Goal: Information Seeking & Learning: Check status

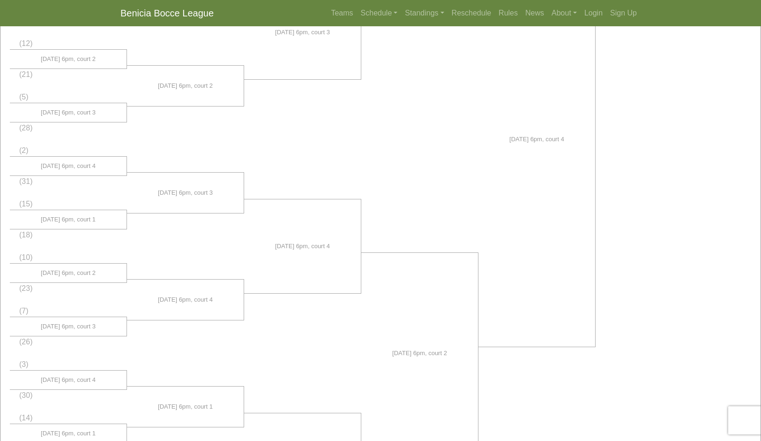
scroll to position [427, 0]
click at [448, 18] on link "Standings" at bounding box center [424, 13] width 46 height 19
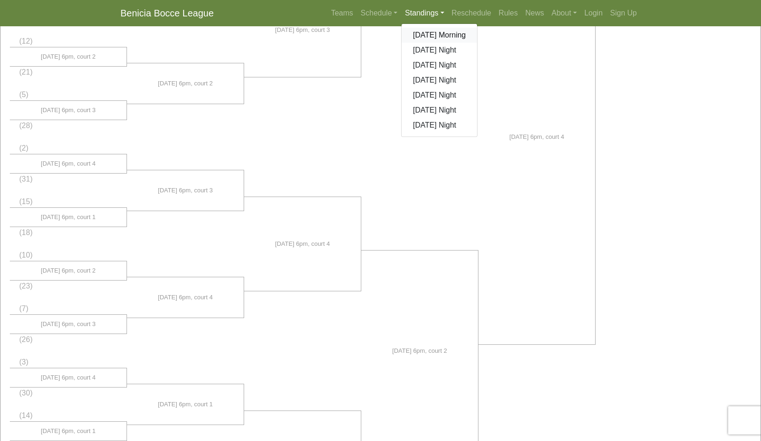
click at [477, 43] on link "[DATE] Morning" at bounding box center [439, 35] width 75 height 15
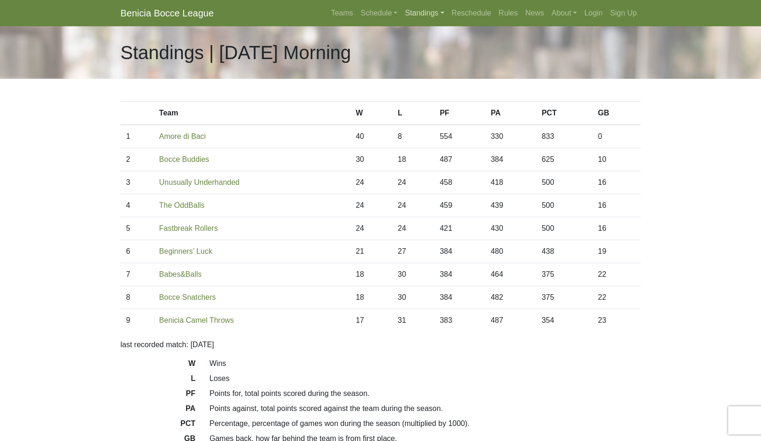
click at [446, 22] on link "Standings" at bounding box center [424, 13] width 46 height 19
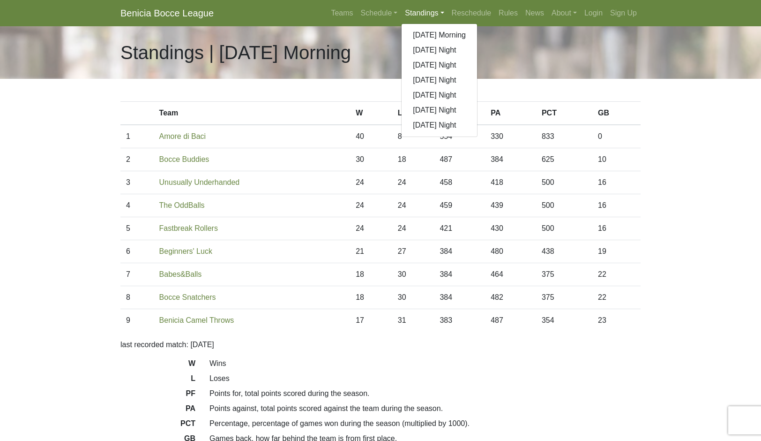
click at [477, 58] on link "[DATE] Night" at bounding box center [439, 50] width 75 height 15
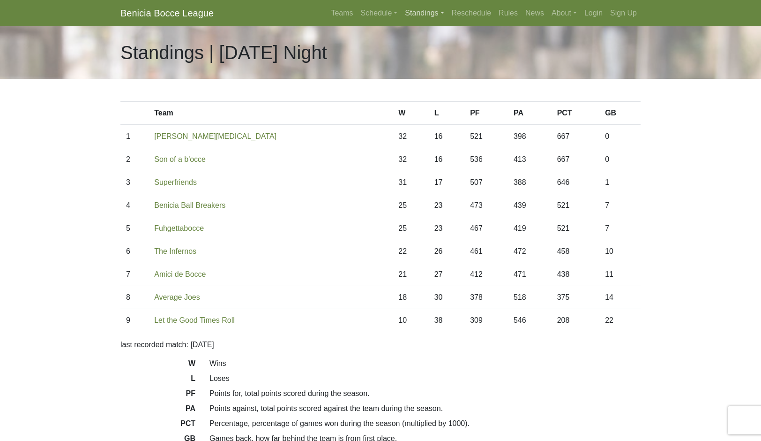
click at [448, 22] on link "Standings" at bounding box center [424, 13] width 46 height 19
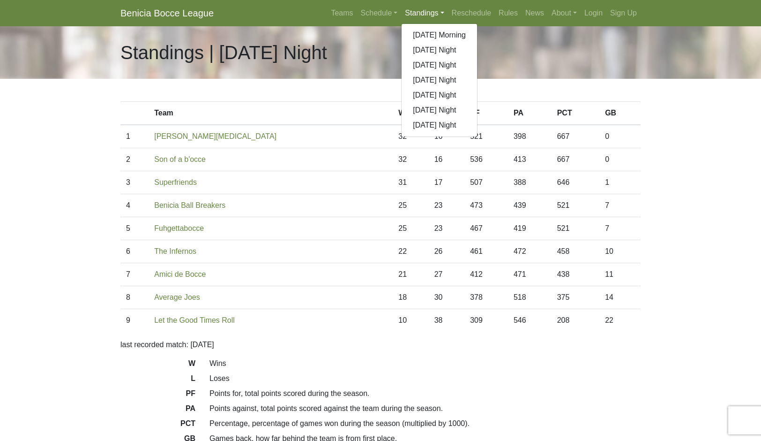
click at [477, 73] on link "[DATE] Night" at bounding box center [439, 65] width 75 height 15
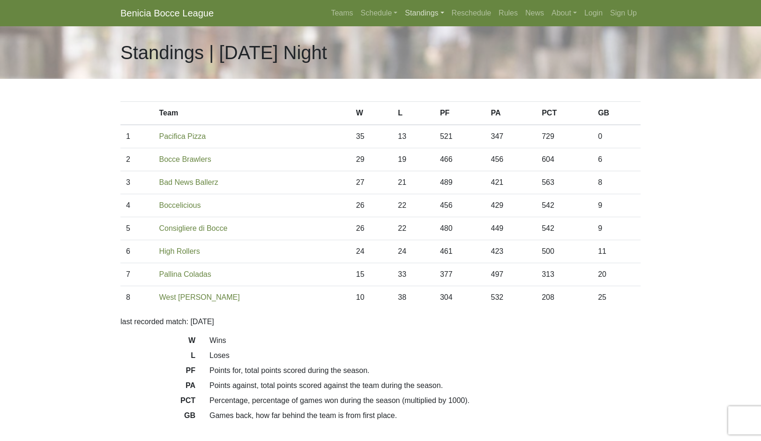
click at [448, 22] on link "Standings" at bounding box center [424, 13] width 46 height 19
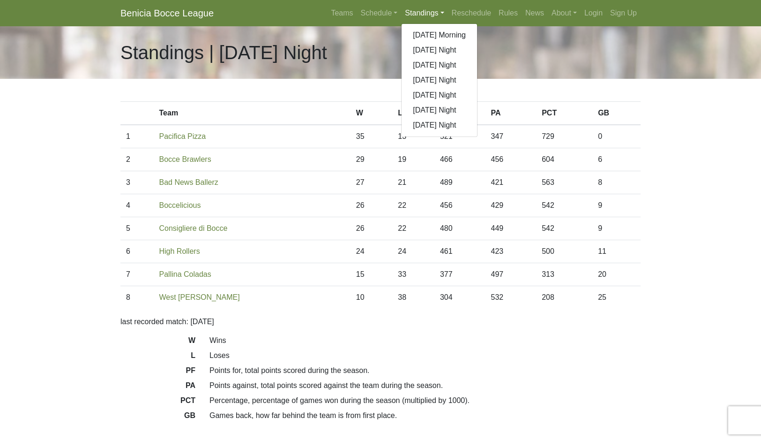
click at [477, 88] on link "[DATE] Night" at bounding box center [439, 80] width 75 height 15
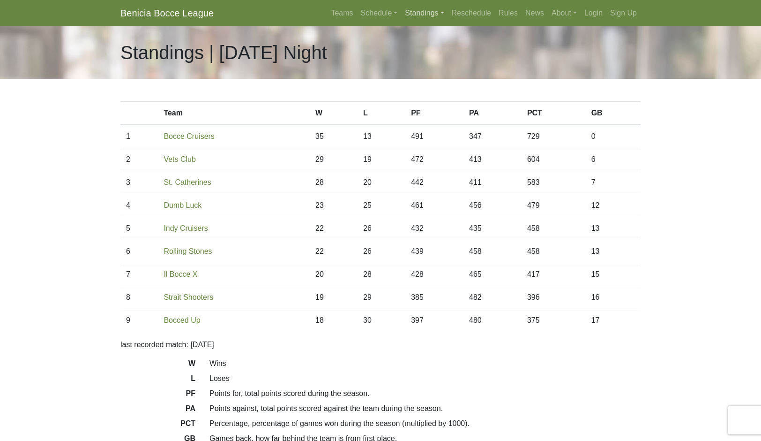
click at [446, 19] on link "Standings" at bounding box center [424, 13] width 46 height 19
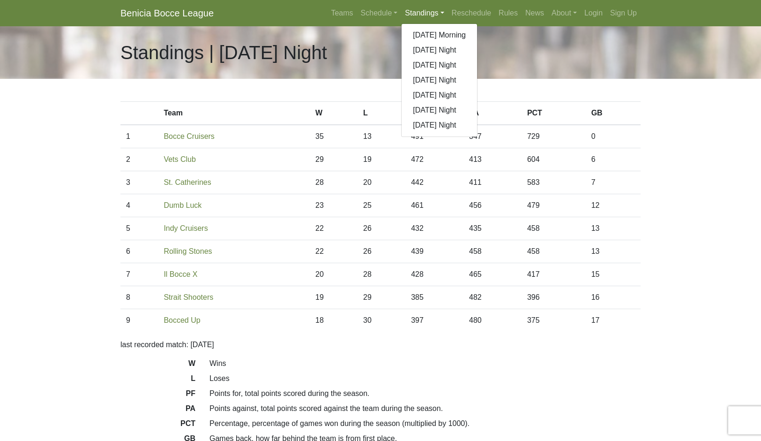
click at [477, 103] on link "[DATE] Night" at bounding box center [439, 95] width 75 height 15
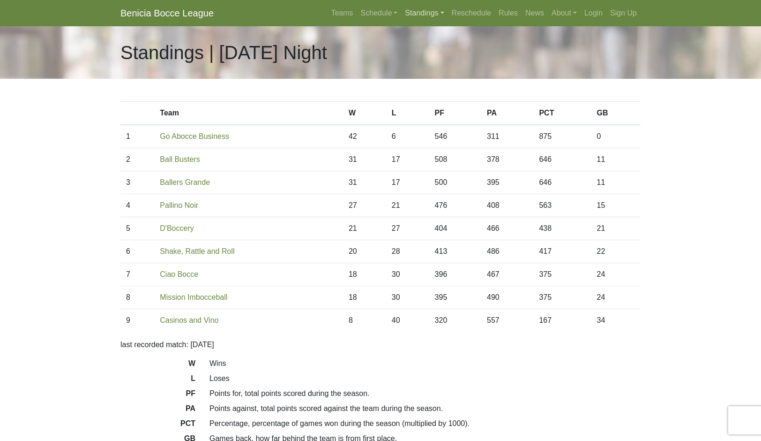
click at [448, 22] on link "Standings" at bounding box center [424, 13] width 46 height 19
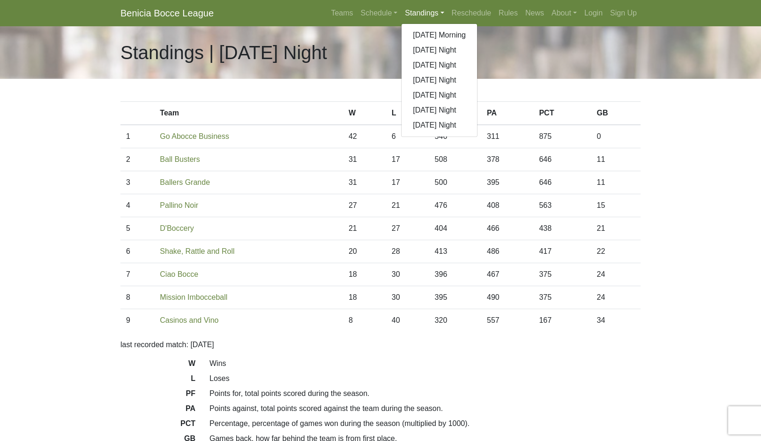
click at [477, 103] on link "[DATE] Night" at bounding box center [439, 95] width 75 height 15
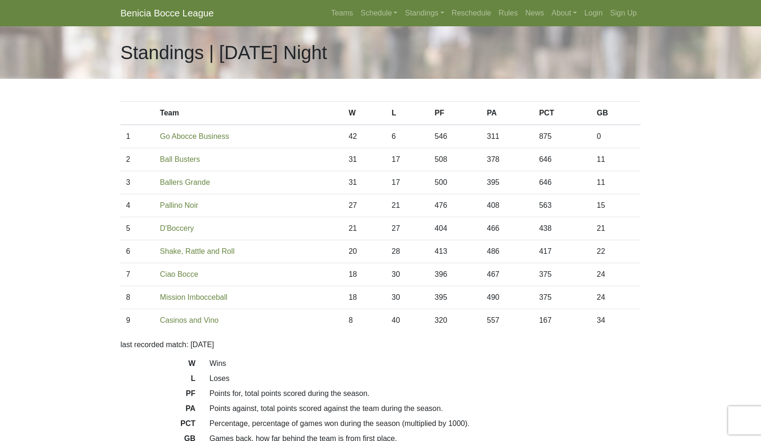
click at [448, 22] on link "Standings" at bounding box center [424, 13] width 46 height 19
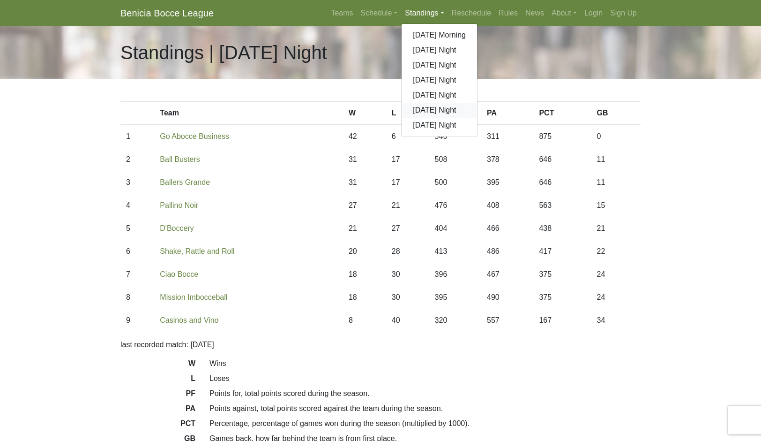
click at [476, 118] on link "[DATE] Night" at bounding box center [439, 110] width 75 height 15
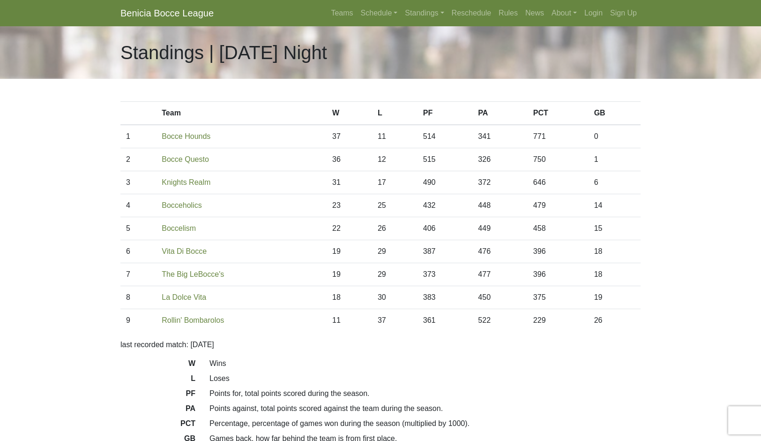
click at [448, 22] on link "Standings" at bounding box center [424, 13] width 46 height 19
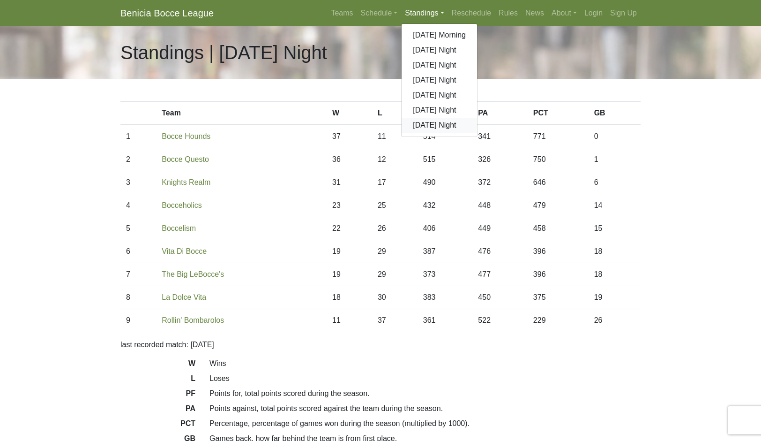
click at [465, 133] on link "[DATE] Night" at bounding box center [439, 125] width 75 height 15
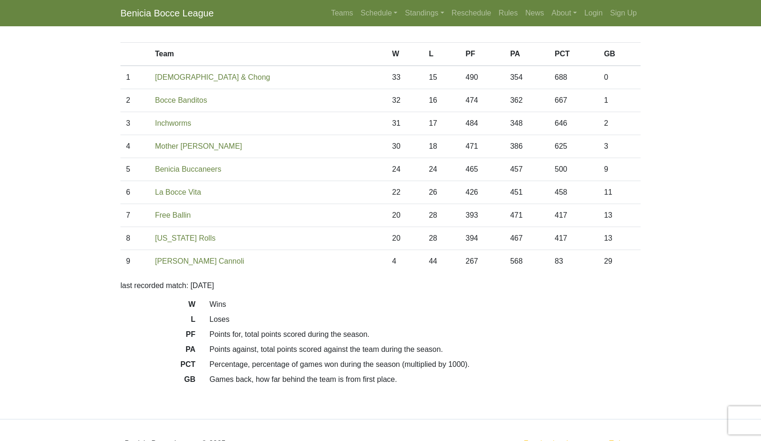
scroll to position [59, 0]
click at [447, 22] on link "Standings" at bounding box center [424, 13] width 46 height 19
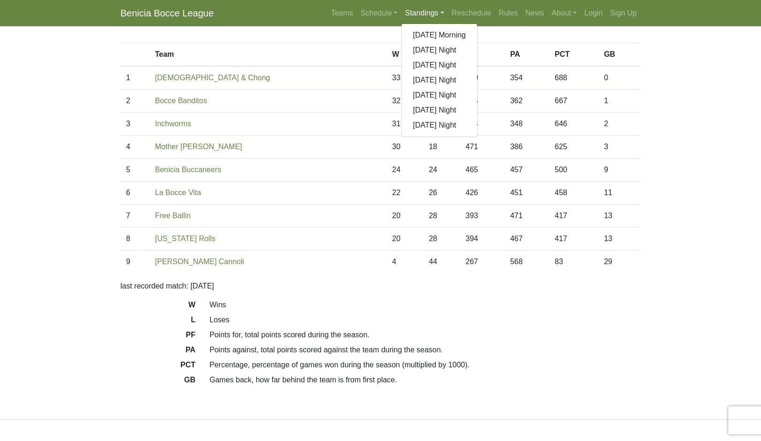
click at [477, 43] on link "[DATE] Morning" at bounding box center [439, 35] width 75 height 15
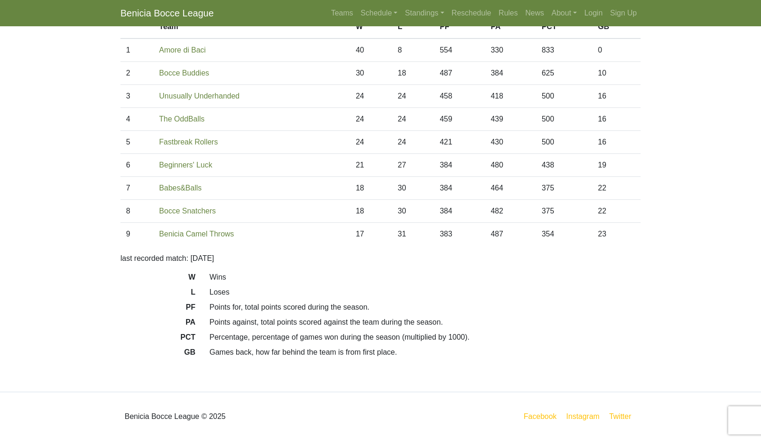
scroll to position [103, 0]
click at [447, 20] on link "Standings" at bounding box center [424, 13] width 46 height 19
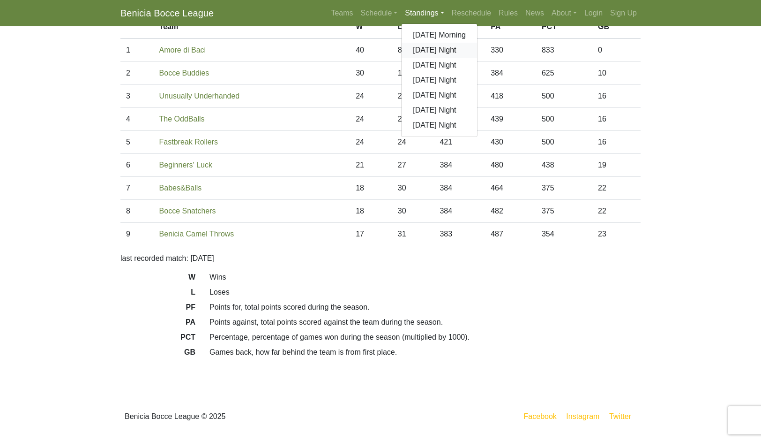
click at [477, 58] on link "[DATE] Night" at bounding box center [439, 50] width 75 height 15
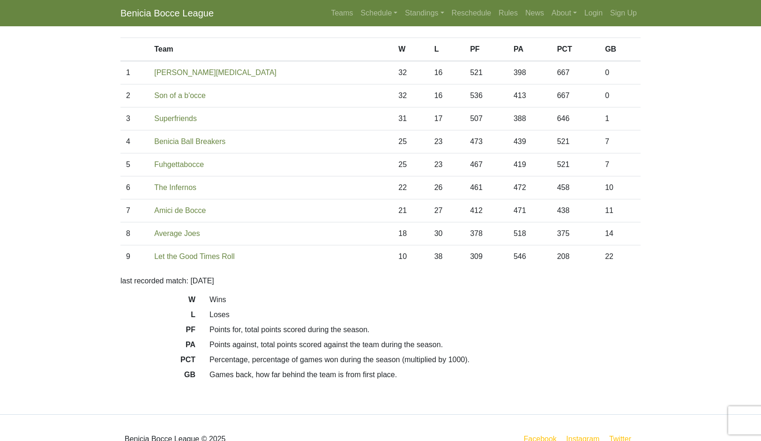
scroll to position [63, 0]
click at [448, 22] on link "Standings" at bounding box center [424, 13] width 46 height 19
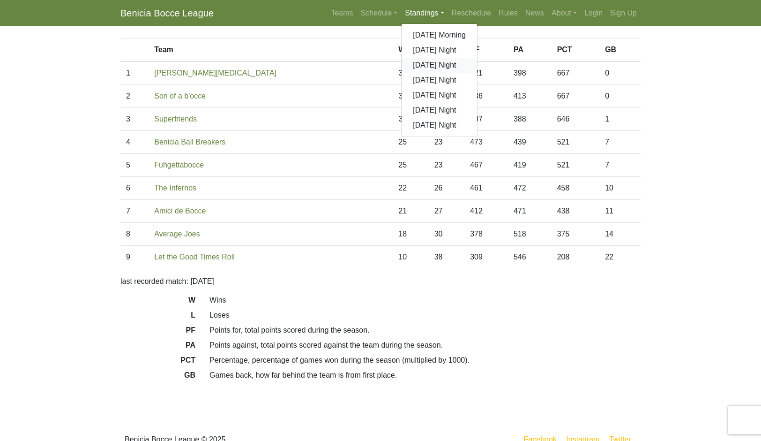
click at [477, 73] on link "[DATE] Night" at bounding box center [439, 65] width 75 height 15
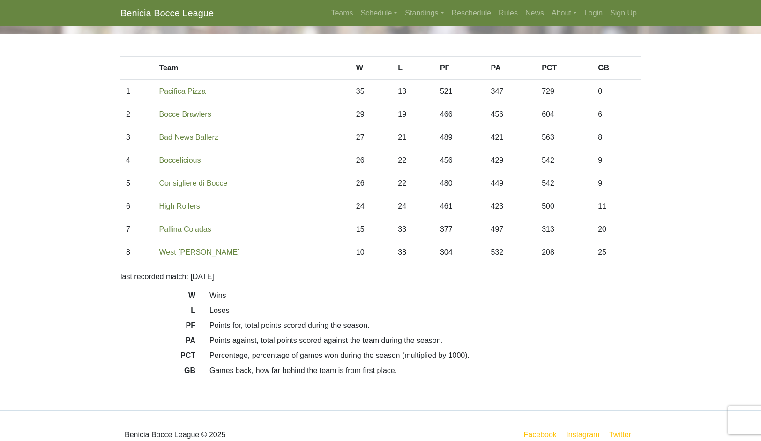
scroll to position [42, 0]
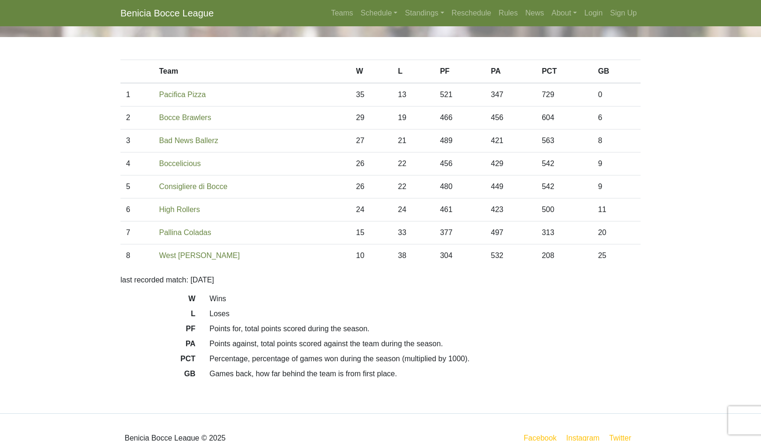
click at [448, 22] on link "Standings" at bounding box center [424, 13] width 46 height 19
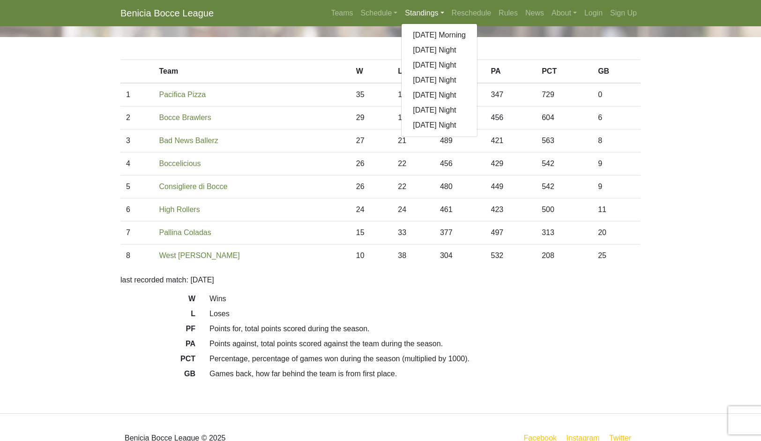
click at [477, 103] on link "[DATE] Night" at bounding box center [439, 95] width 75 height 15
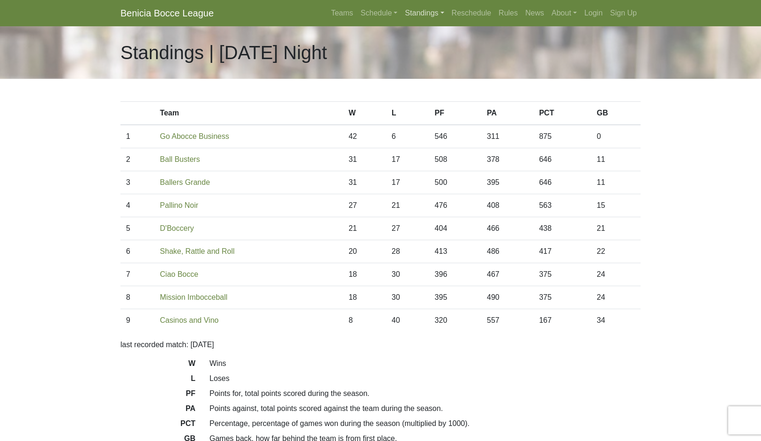
click at [448, 22] on link "Standings" at bounding box center [424, 13] width 46 height 19
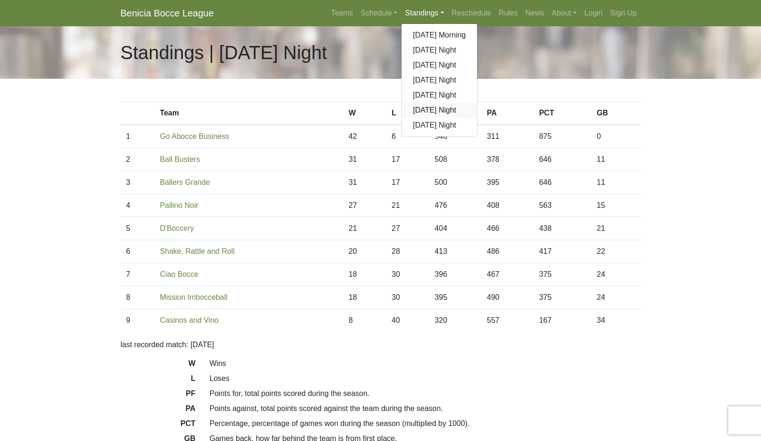
click at [471, 118] on link "[DATE] Night" at bounding box center [439, 110] width 75 height 15
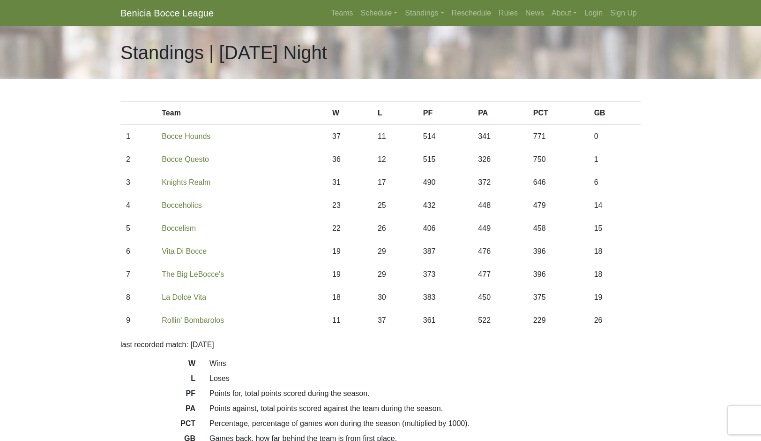
click at [448, 22] on link "Standings" at bounding box center [424, 13] width 46 height 19
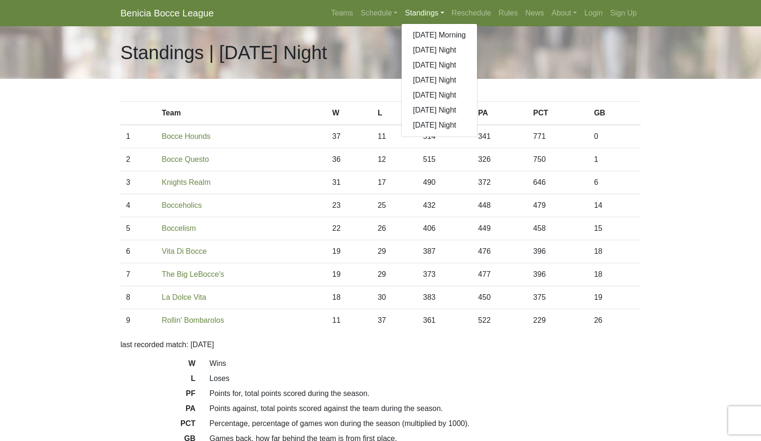
click at [467, 133] on link "[DATE] Night" at bounding box center [439, 125] width 75 height 15
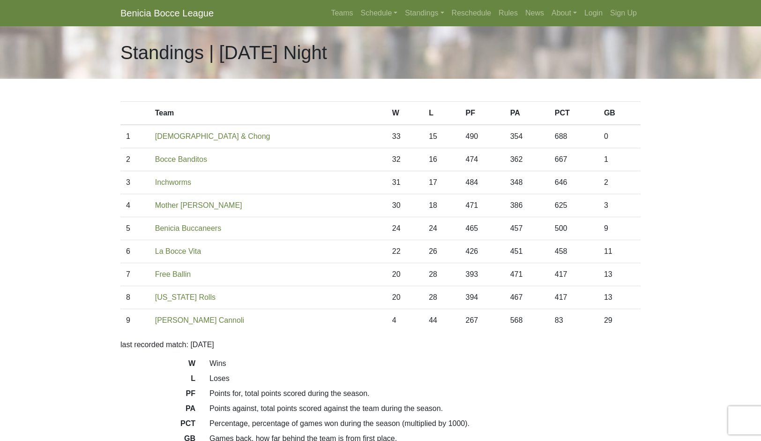
click at [448, 22] on link "Standings" at bounding box center [424, 13] width 46 height 19
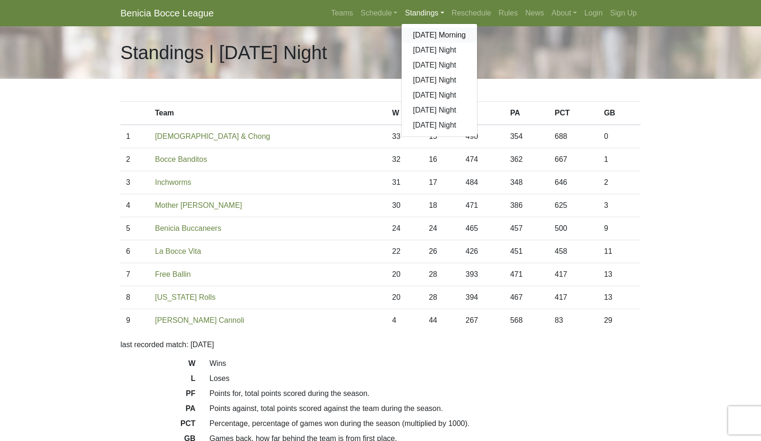
click at [477, 43] on link "[DATE] Morning" at bounding box center [439, 35] width 75 height 15
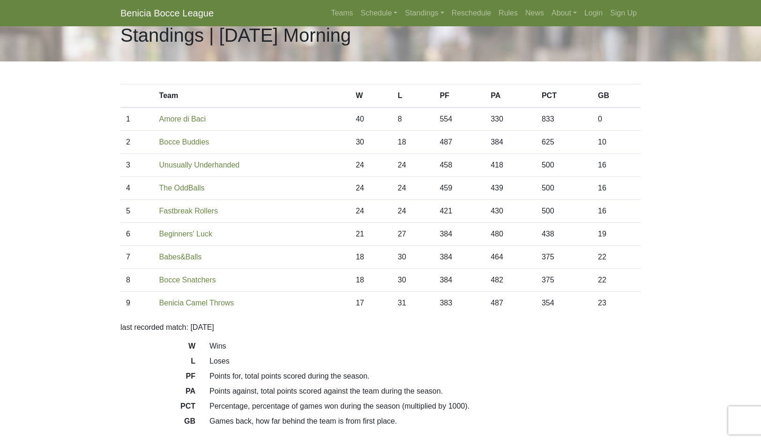
scroll to position [19, 0]
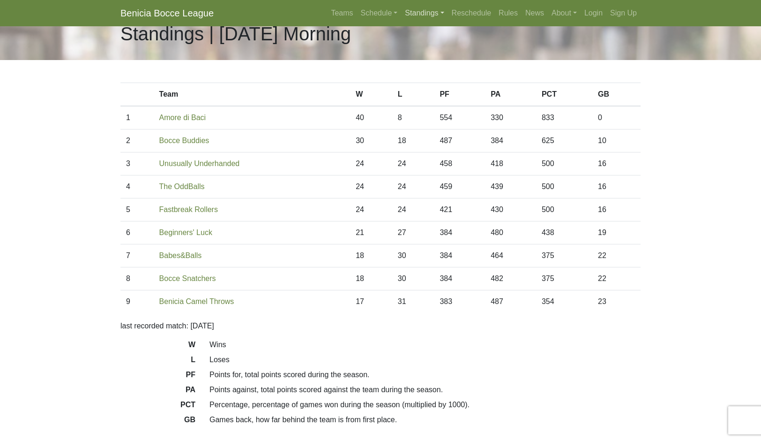
click at [448, 22] on link "Standings" at bounding box center [424, 13] width 46 height 19
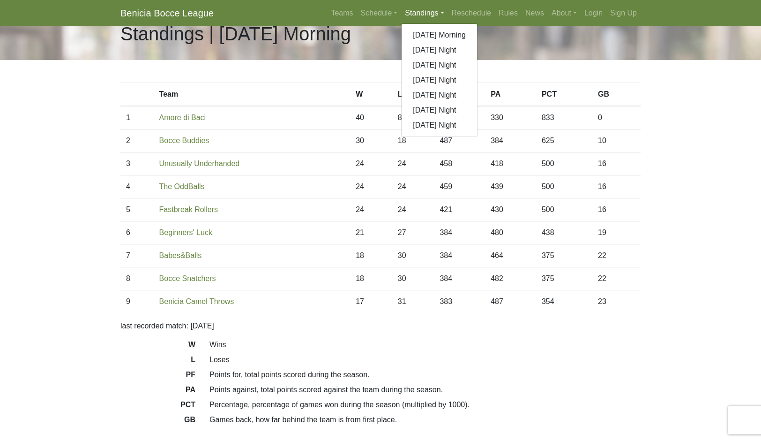
click at [477, 58] on link "[DATE] Night" at bounding box center [439, 50] width 75 height 15
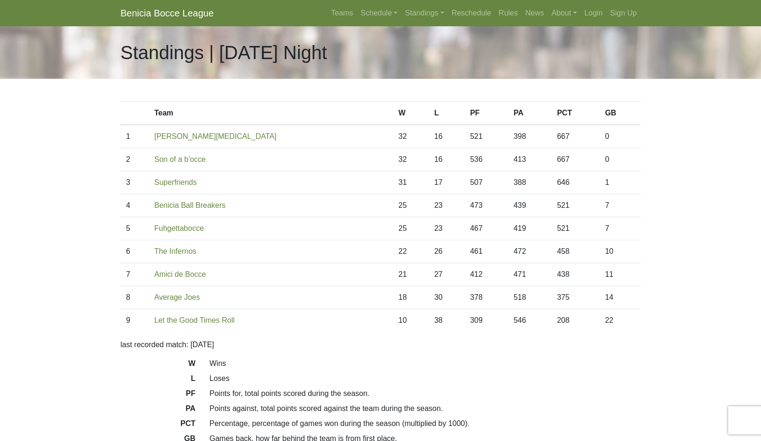
click at [448, 19] on link "Standings" at bounding box center [424, 13] width 46 height 19
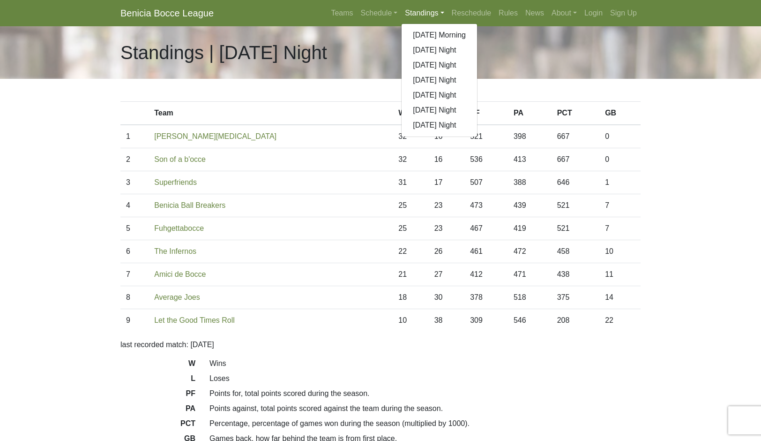
click at [477, 73] on link "[DATE] Night" at bounding box center [439, 65] width 75 height 15
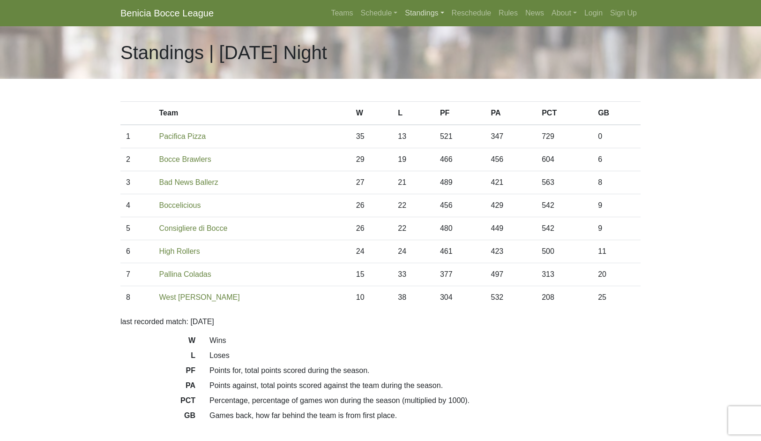
click at [448, 22] on link "Standings" at bounding box center [424, 13] width 46 height 19
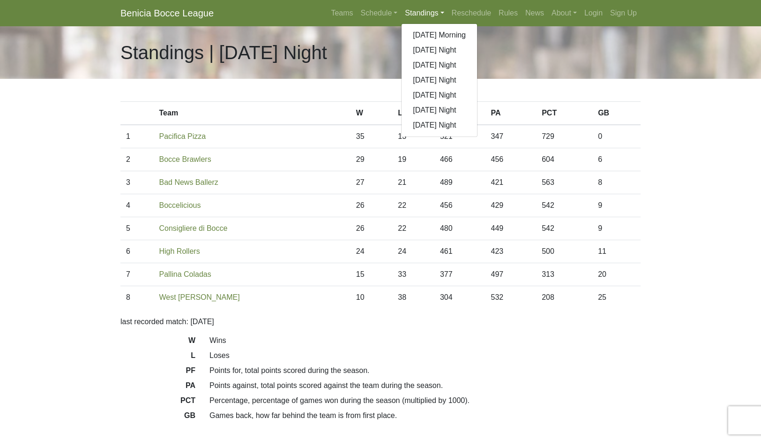
click at [477, 88] on link "[DATE] Night" at bounding box center [439, 80] width 75 height 15
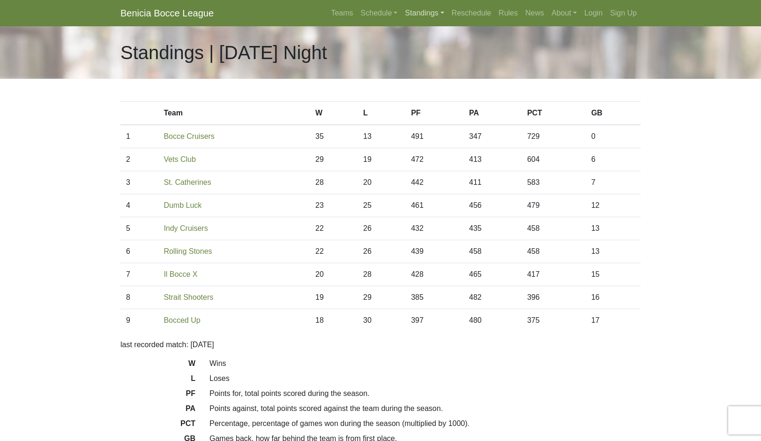
click at [448, 22] on link "Standings" at bounding box center [424, 13] width 46 height 19
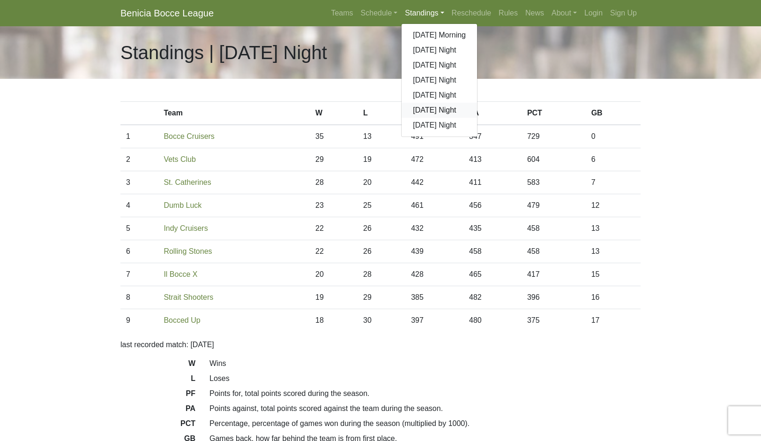
click at [477, 118] on link "[DATE] Night" at bounding box center [439, 110] width 75 height 15
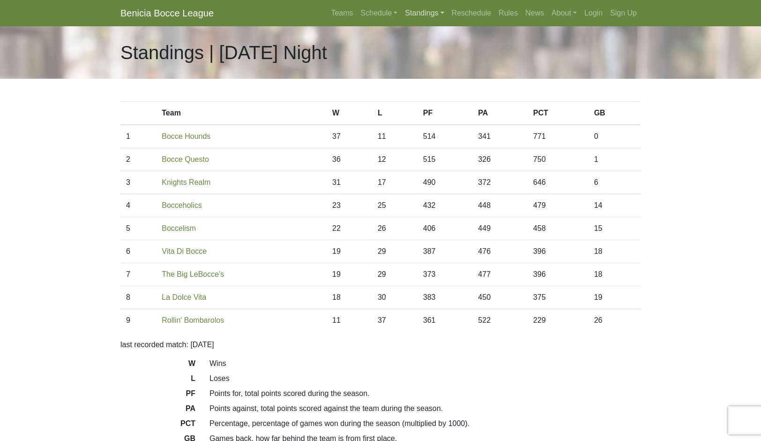
click at [448, 22] on link "Standings" at bounding box center [424, 13] width 46 height 19
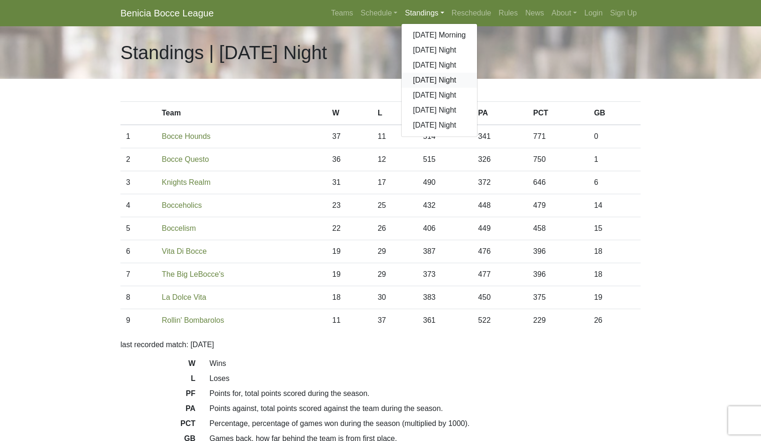
click at [477, 88] on link "[DATE] Night" at bounding box center [439, 80] width 75 height 15
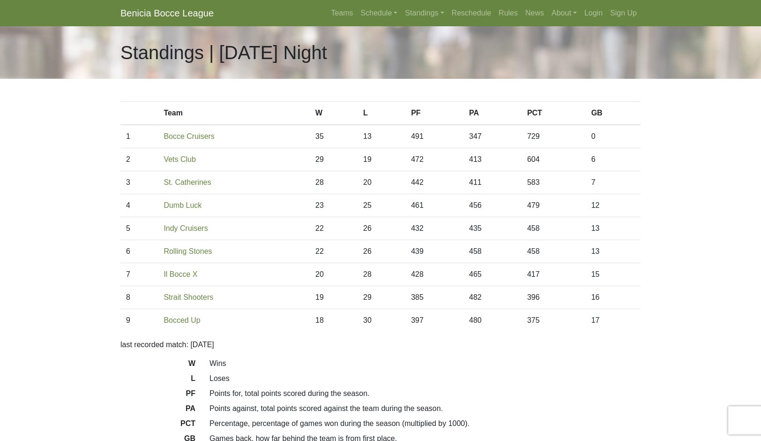
click at [448, 22] on link "Standings" at bounding box center [424, 13] width 46 height 19
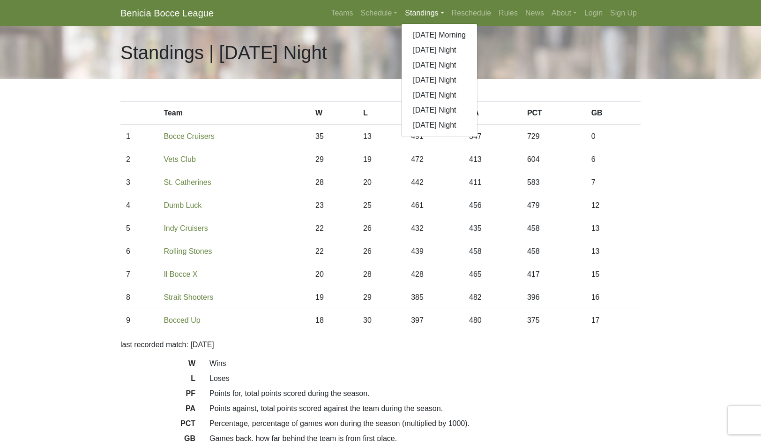
click at [477, 103] on link "[DATE] Night" at bounding box center [439, 95] width 75 height 15
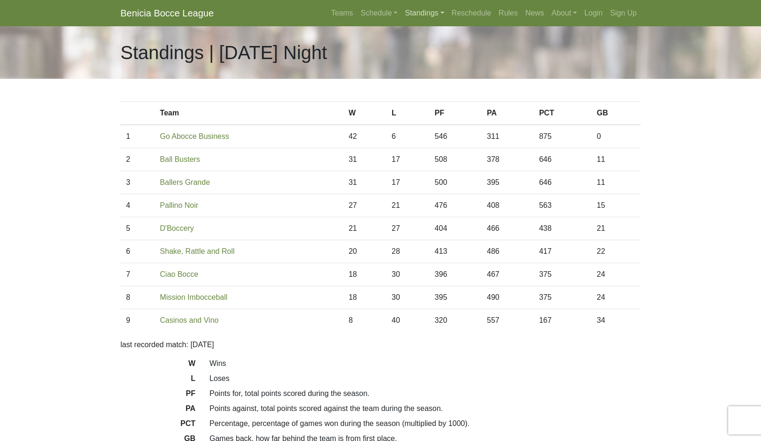
click at [448, 22] on link "Standings" at bounding box center [424, 13] width 46 height 19
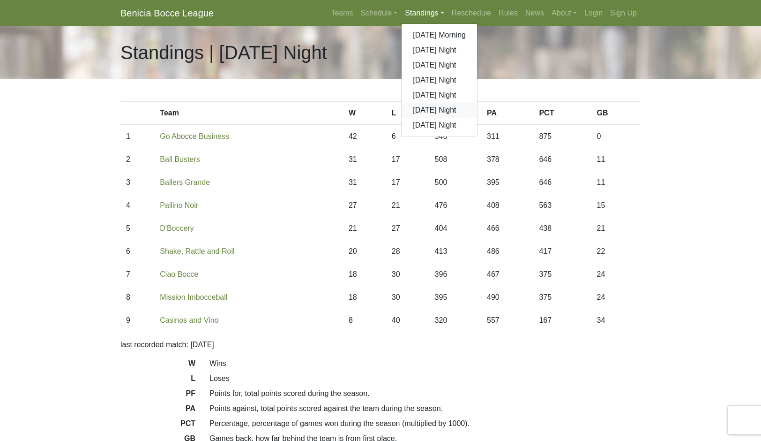
click at [477, 118] on link "[DATE] Night" at bounding box center [439, 110] width 75 height 15
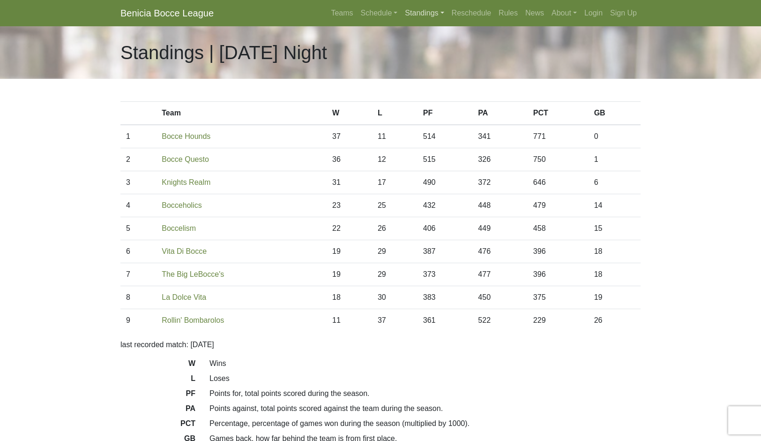
click at [448, 22] on link "Standings" at bounding box center [424, 13] width 46 height 19
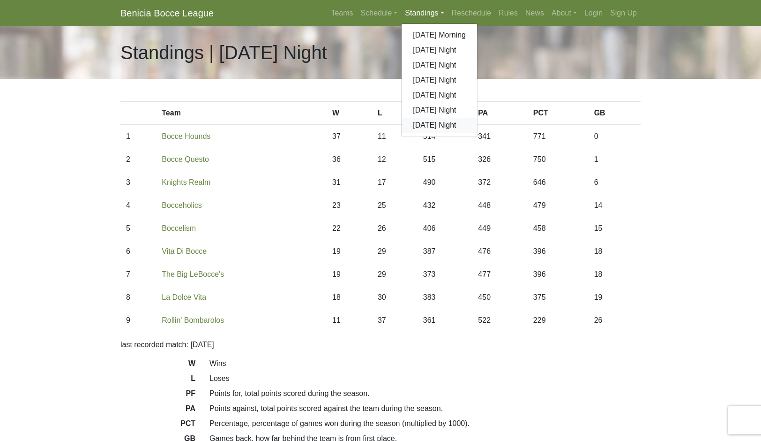
click at [475, 133] on link "[DATE] Night" at bounding box center [439, 125] width 75 height 15
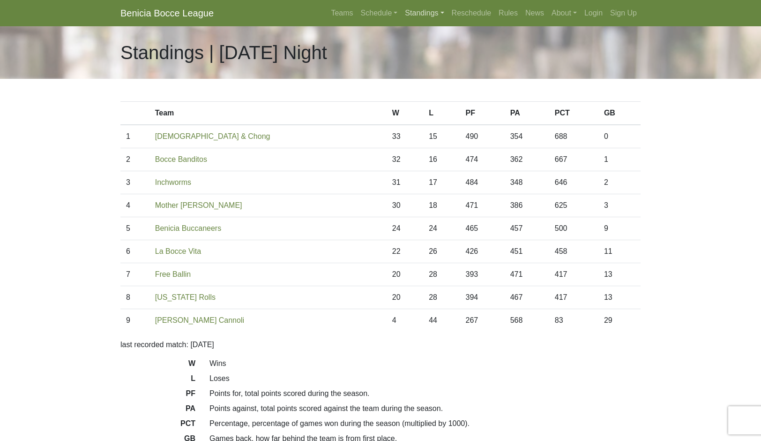
click at [448, 22] on link "Standings" at bounding box center [424, 13] width 46 height 19
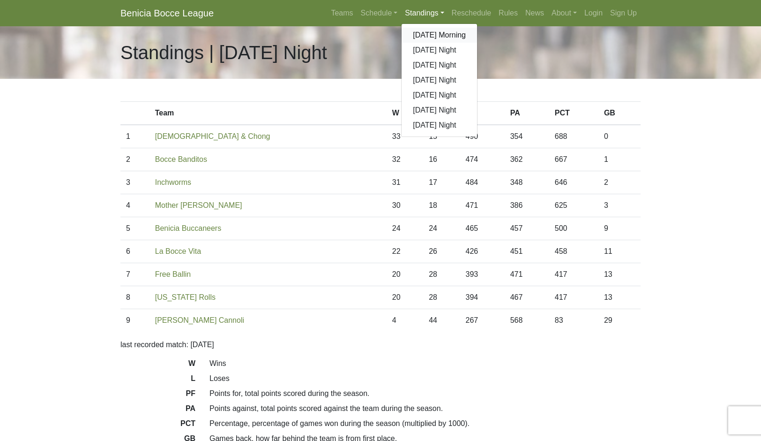
click at [477, 43] on link "[DATE] Morning" at bounding box center [439, 35] width 75 height 15
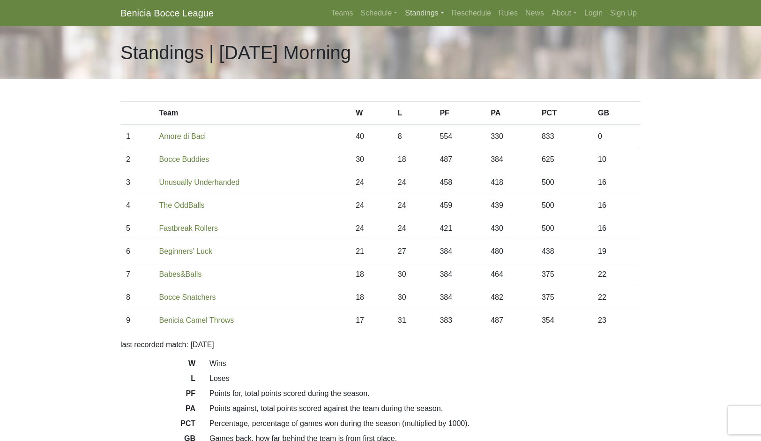
click at [448, 22] on link "Standings" at bounding box center [424, 13] width 46 height 19
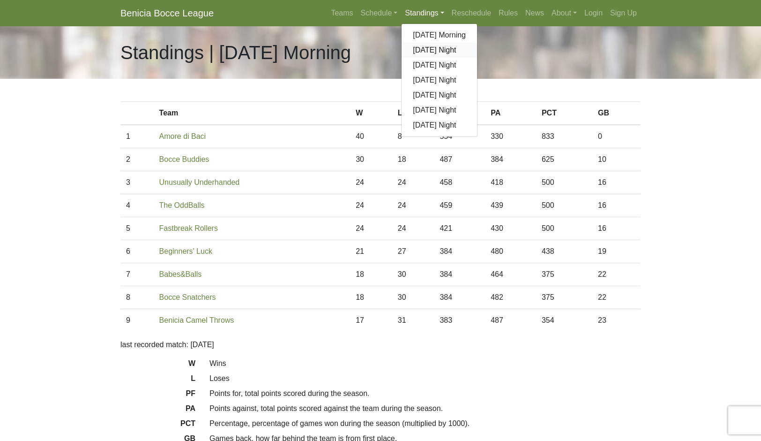
click at [471, 58] on link "[DATE] Night" at bounding box center [439, 50] width 75 height 15
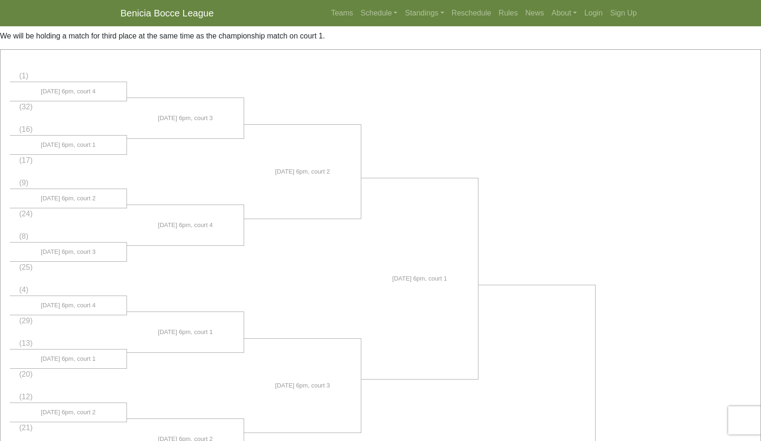
scroll to position [71, 0]
click at [437, 22] on link "Standings" at bounding box center [424, 13] width 46 height 19
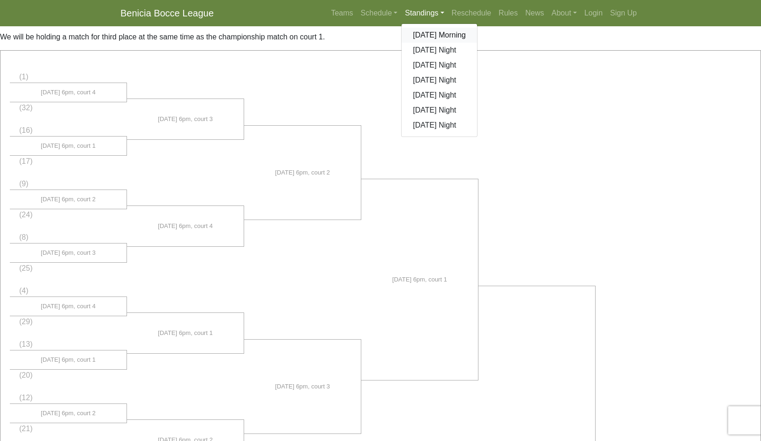
click at [477, 43] on link "[DATE] Morning" at bounding box center [439, 35] width 75 height 15
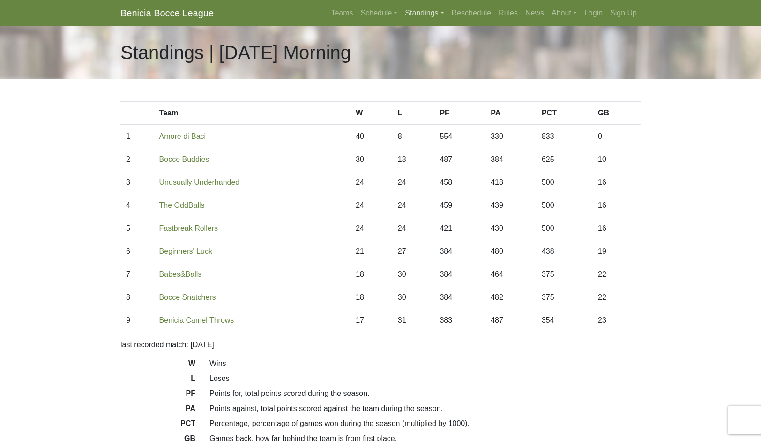
click at [448, 22] on link "Standings" at bounding box center [424, 13] width 46 height 19
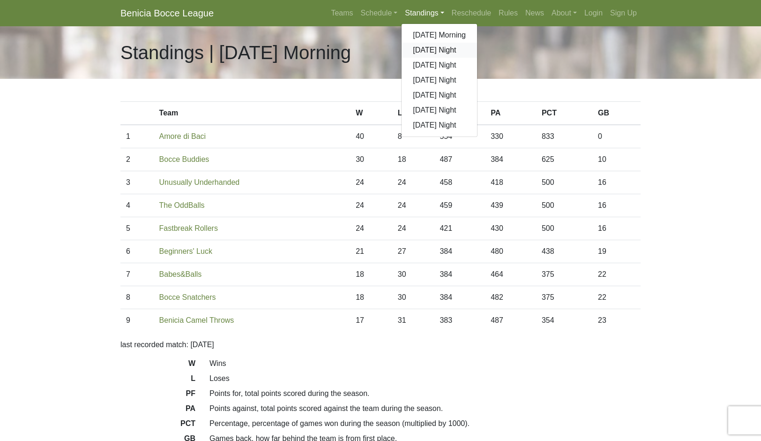
click at [477, 58] on link "[DATE] Night" at bounding box center [439, 50] width 75 height 15
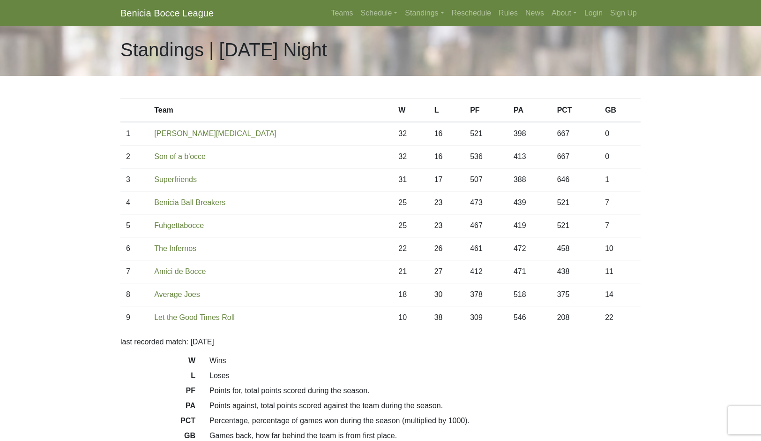
scroll to position [1, 0]
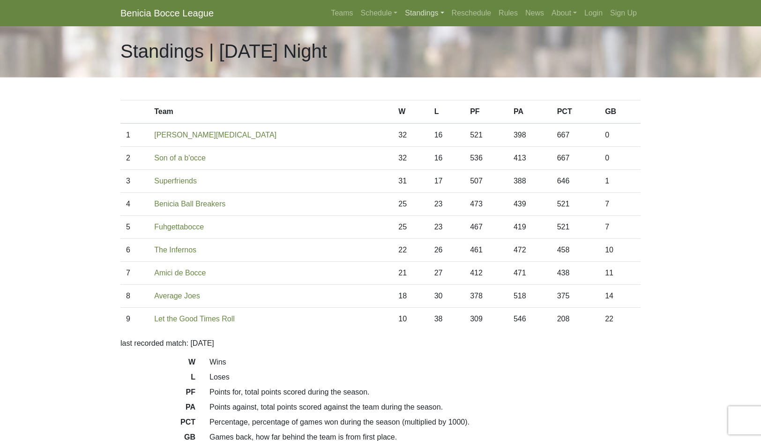
click at [448, 22] on link "Standings" at bounding box center [424, 13] width 46 height 19
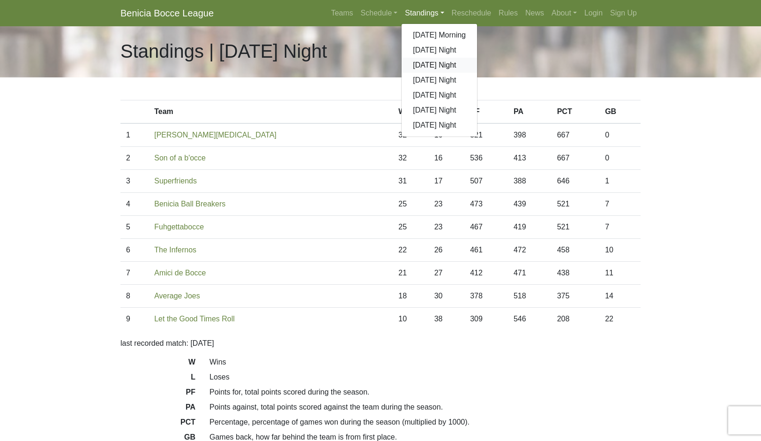
click at [477, 73] on link "[DATE] Night" at bounding box center [439, 65] width 75 height 15
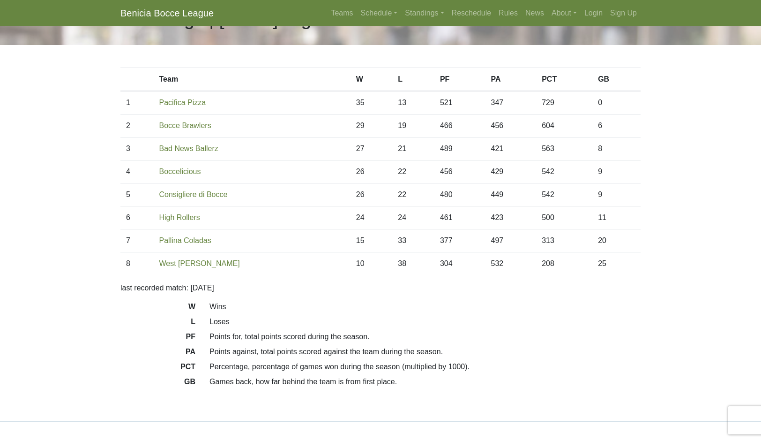
scroll to position [12, 0]
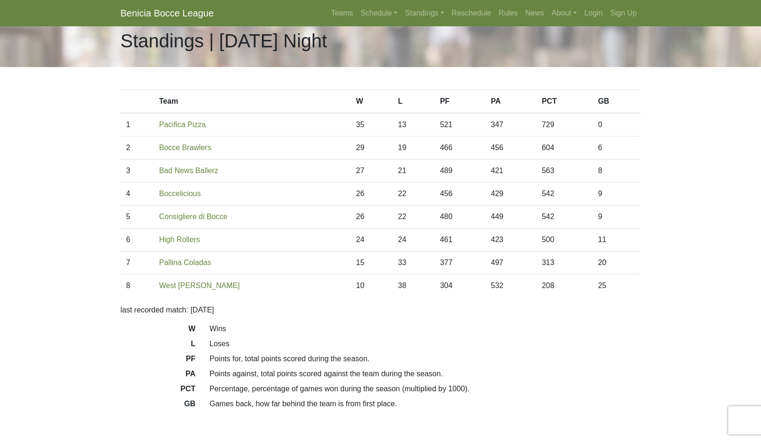
click at [448, 22] on link "Standings" at bounding box center [424, 13] width 46 height 19
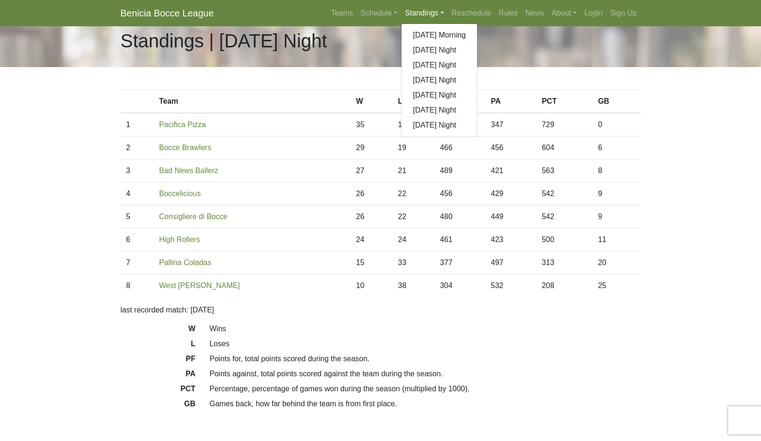
click at [477, 73] on link "[DATE] Night" at bounding box center [439, 65] width 75 height 15
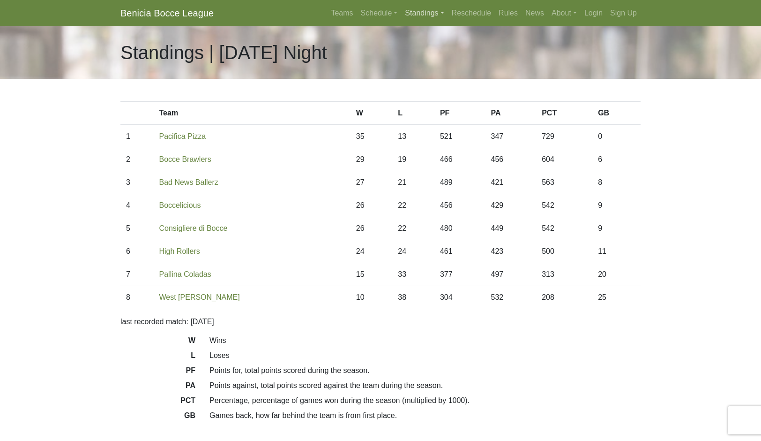
click at [448, 22] on link "Standings" at bounding box center [424, 13] width 46 height 19
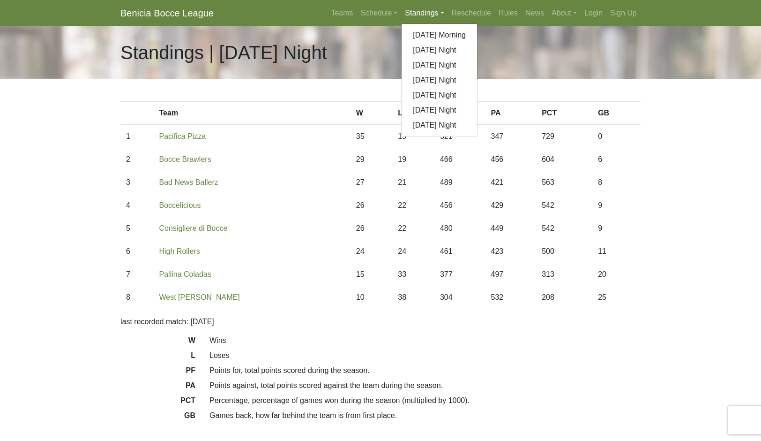
click at [477, 88] on link "[DATE] Night" at bounding box center [439, 80] width 75 height 15
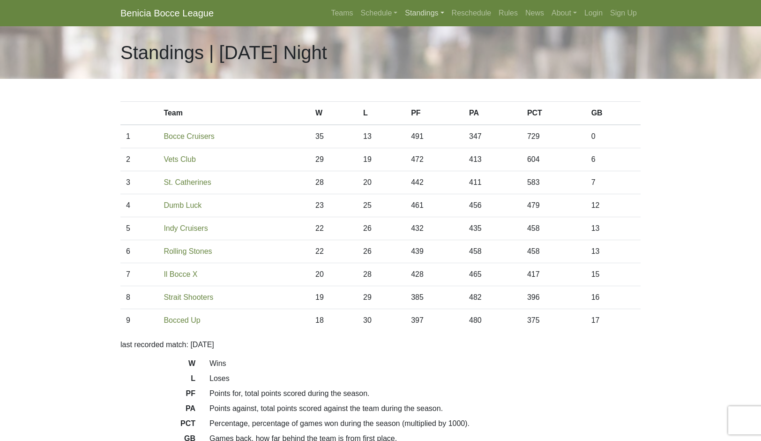
click at [448, 22] on link "Standings" at bounding box center [424, 13] width 46 height 19
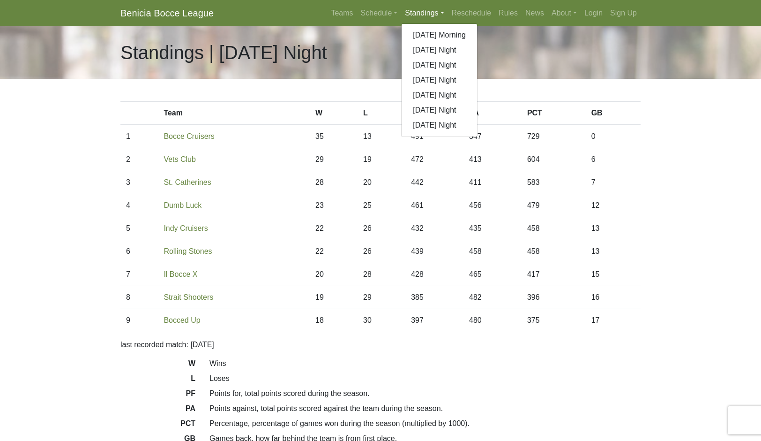
click at [477, 103] on link "[DATE] Night" at bounding box center [439, 95] width 75 height 15
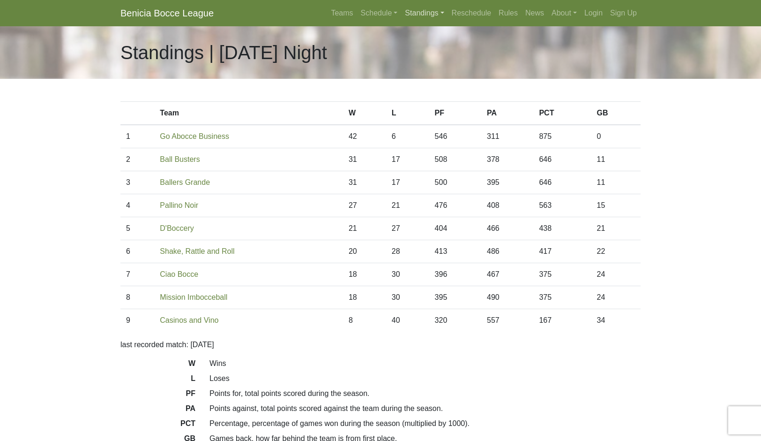
click at [448, 22] on link "Standings" at bounding box center [424, 13] width 46 height 19
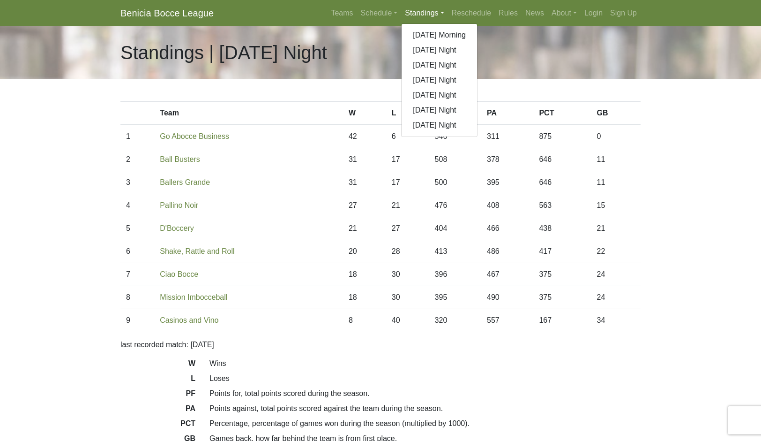
click at [477, 103] on link "[DATE] Night" at bounding box center [439, 95] width 75 height 15
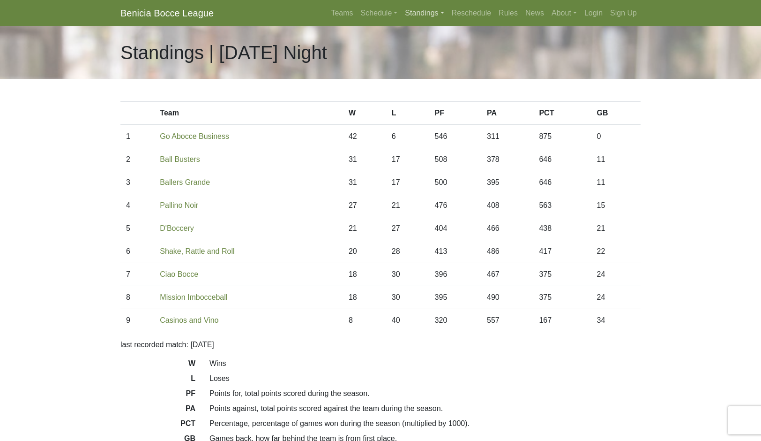
click at [448, 18] on link "Standings" at bounding box center [424, 13] width 46 height 19
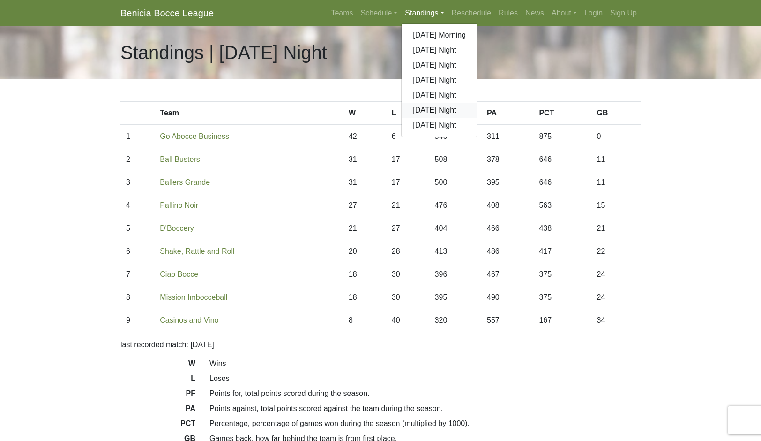
click at [477, 118] on link "[DATE] Night" at bounding box center [439, 110] width 75 height 15
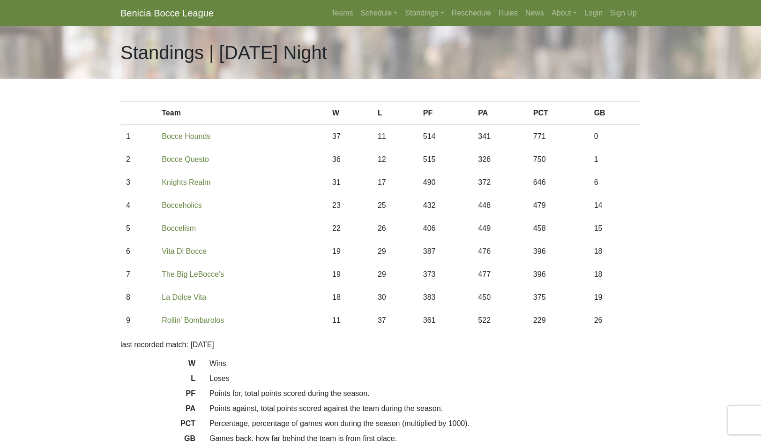
click at [447, 18] on link "Standings" at bounding box center [424, 13] width 46 height 19
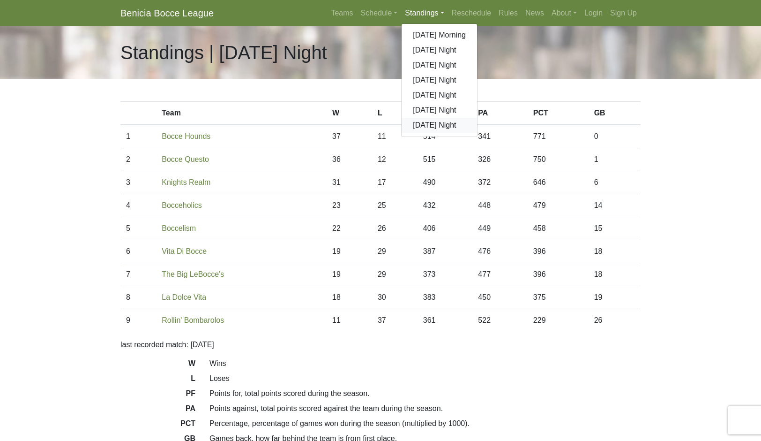
click at [459, 133] on link "[DATE] Night" at bounding box center [439, 125] width 75 height 15
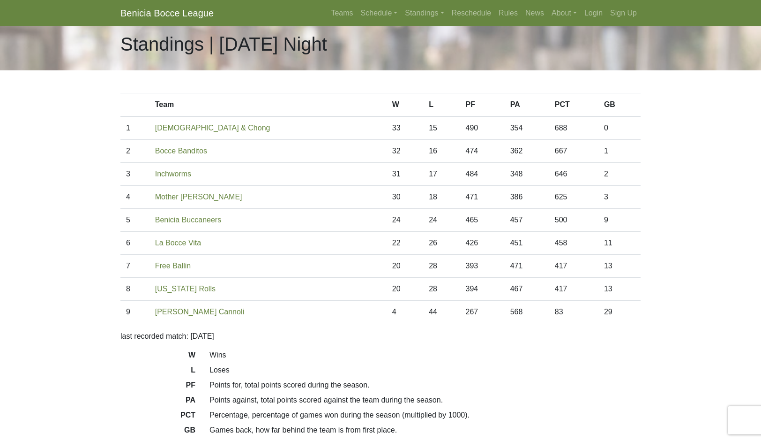
scroll to position [8, 0]
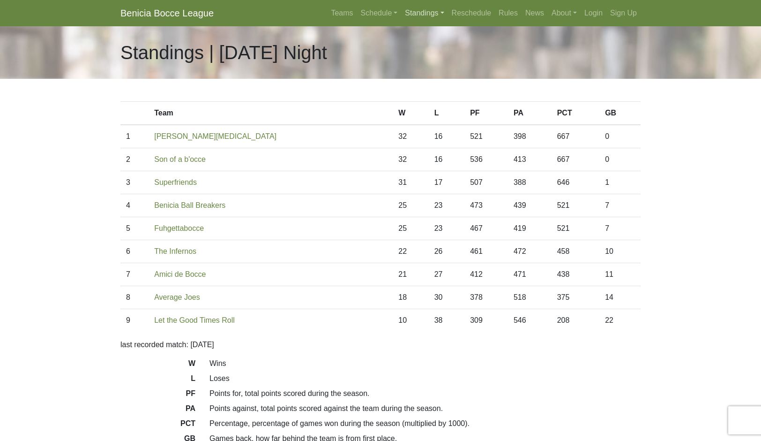
click at [440, 19] on link "Standings" at bounding box center [424, 13] width 46 height 19
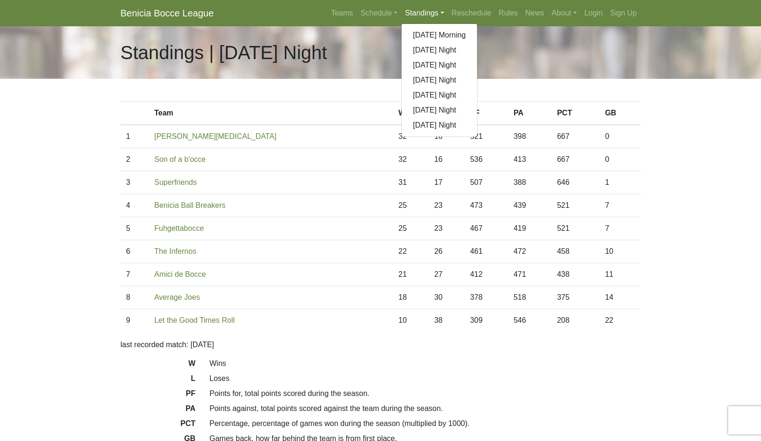
click at [470, 73] on link "[DATE] Night" at bounding box center [439, 65] width 75 height 15
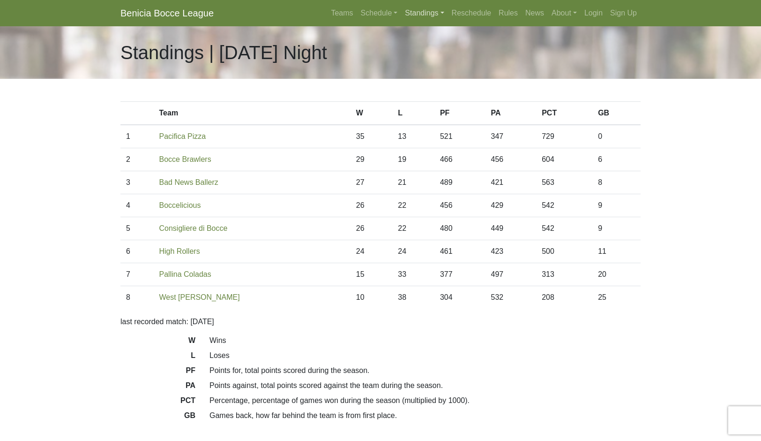
click at [446, 22] on link "Standings" at bounding box center [424, 13] width 46 height 19
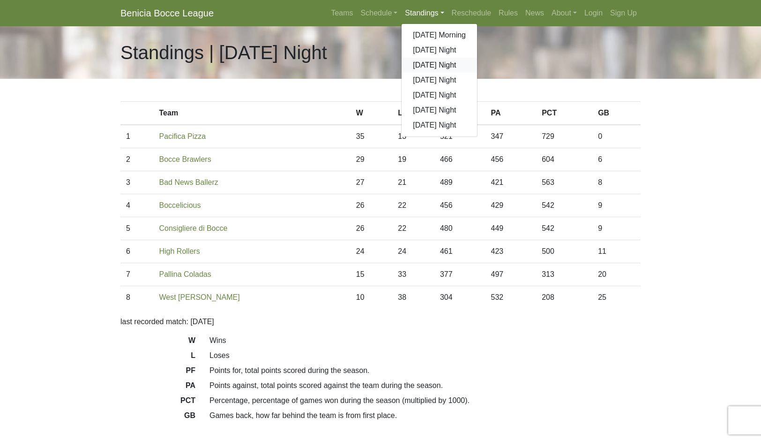
click at [477, 73] on link "[DATE] Night" at bounding box center [439, 65] width 75 height 15
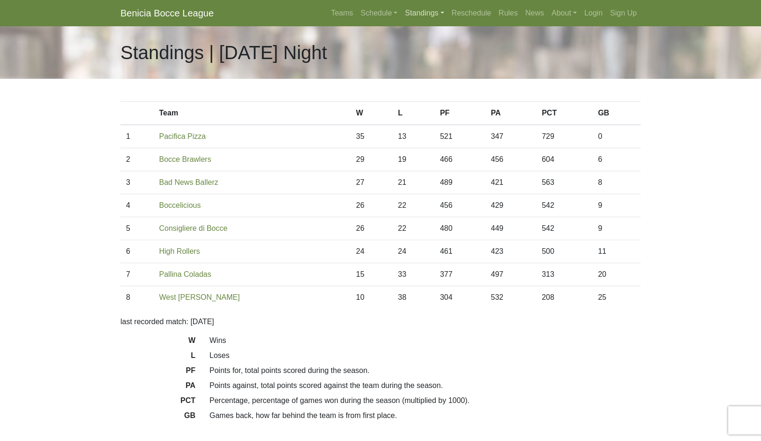
click at [446, 22] on link "Standings" at bounding box center [424, 13] width 46 height 19
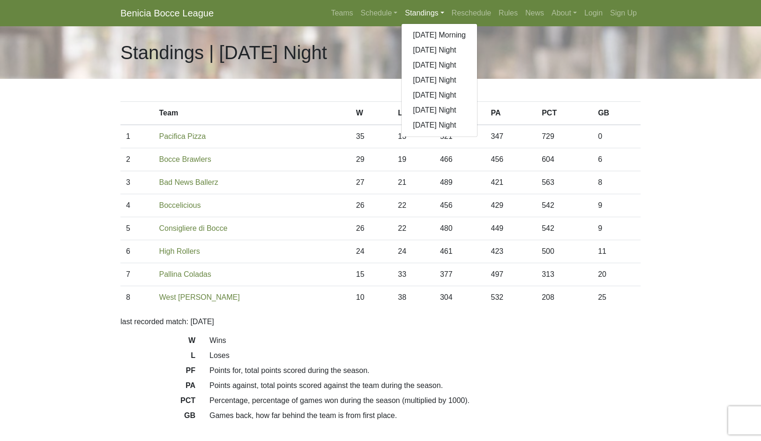
click at [469, 88] on link "[DATE] Night" at bounding box center [439, 80] width 75 height 15
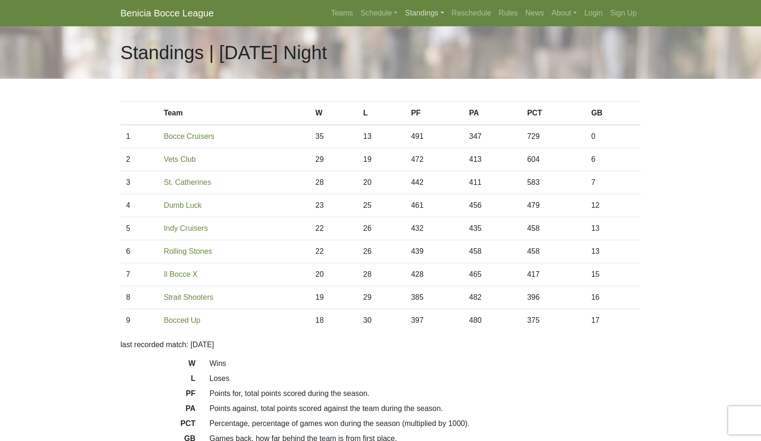
click at [448, 22] on link "Standings" at bounding box center [424, 13] width 46 height 19
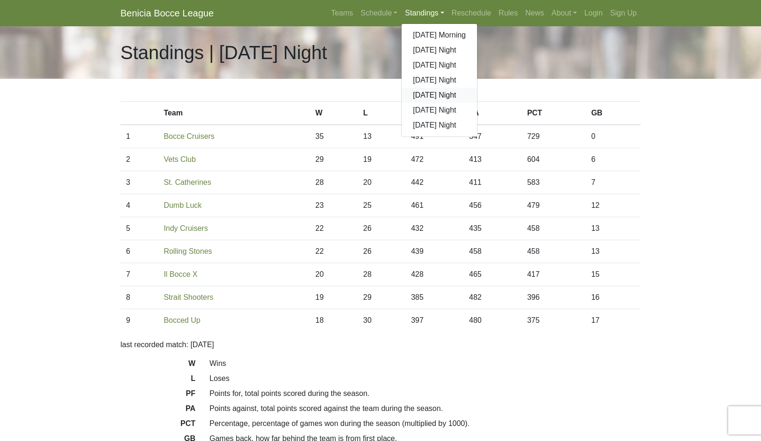
click at [470, 103] on link "[DATE] Night" at bounding box center [439, 95] width 75 height 15
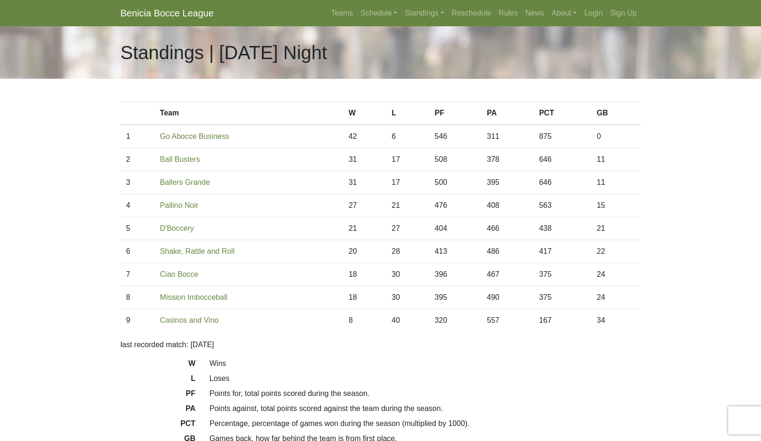
click at [448, 22] on link "Standings" at bounding box center [424, 13] width 46 height 19
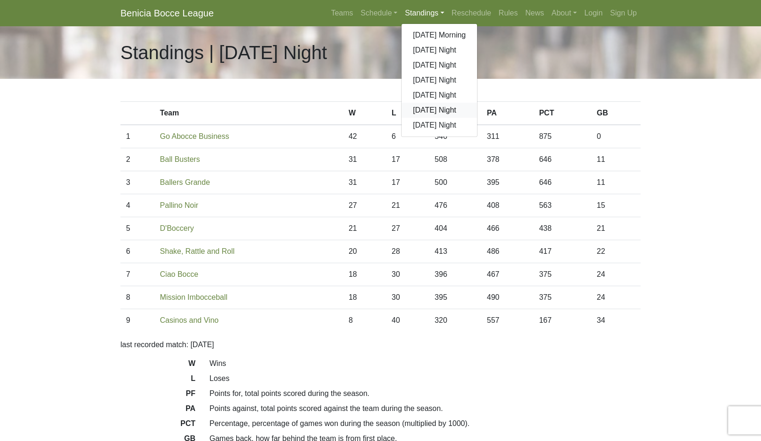
click at [457, 118] on link "[DATE] Night" at bounding box center [439, 110] width 75 height 15
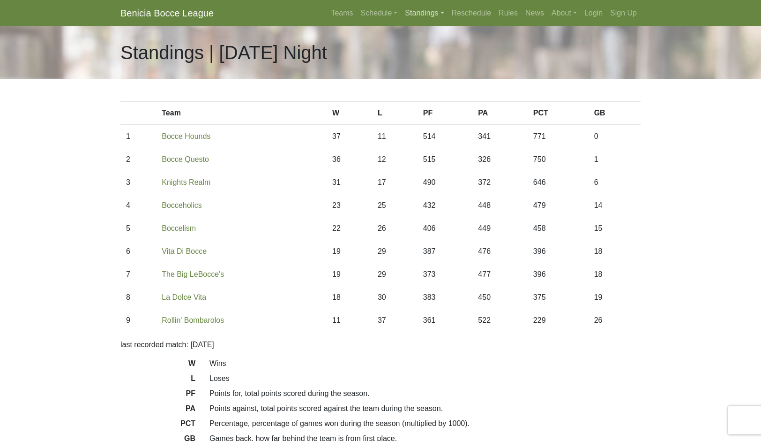
click at [448, 22] on link "Standings" at bounding box center [424, 13] width 46 height 19
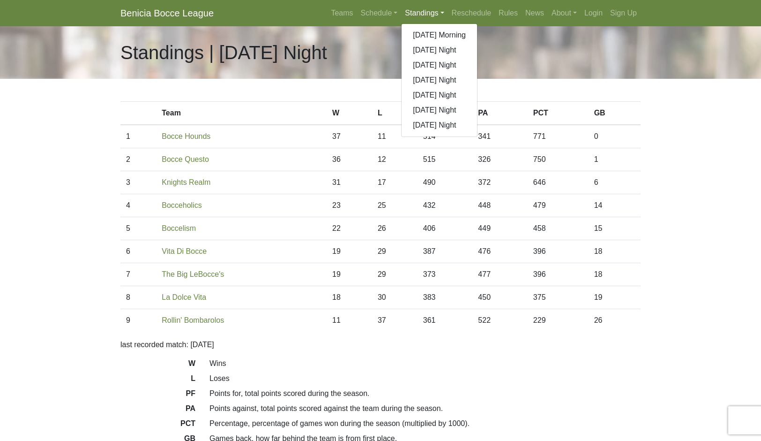
click at [465, 118] on link "[DATE] Night" at bounding box center [439, 110] width 75 height 15
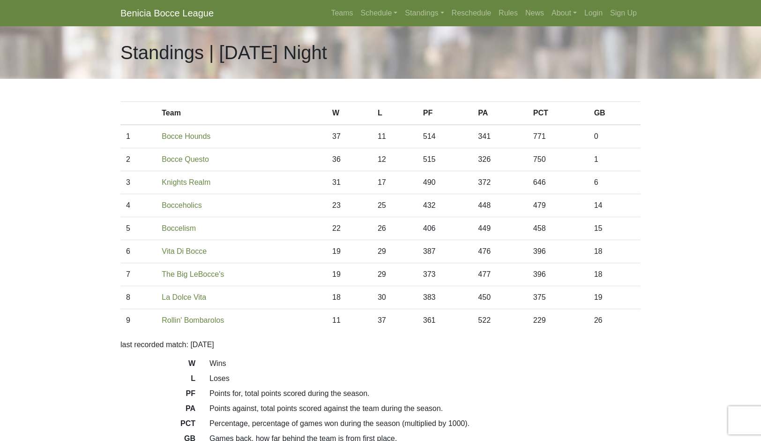
click at [445, 22] on link "Standings" at bounding box center [424, 13] width 46 height 19
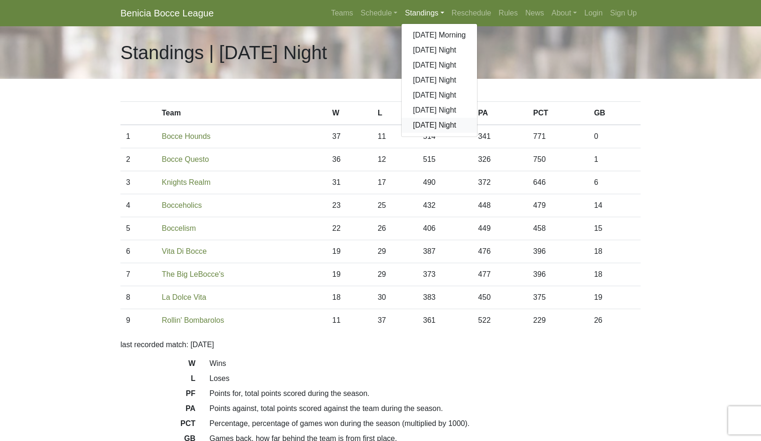
click at [462, 133] on link "[DATE] Night" at bounding box center [439, 125] width 75 height 15
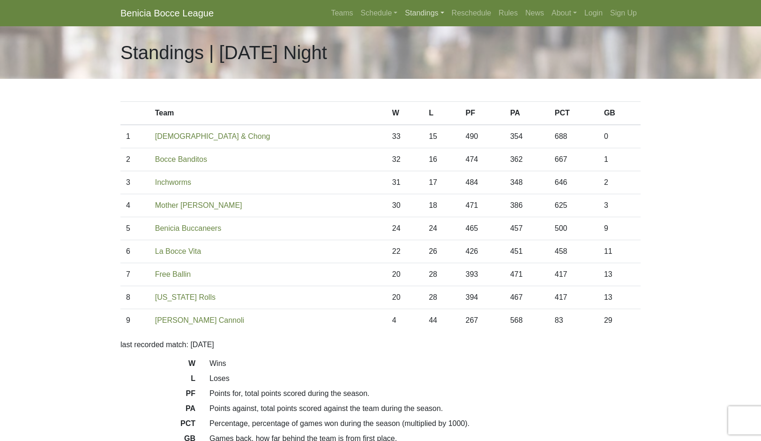
click at [440, 22] on link "Standings" at bounding box center [424, 13] width 46 height 19
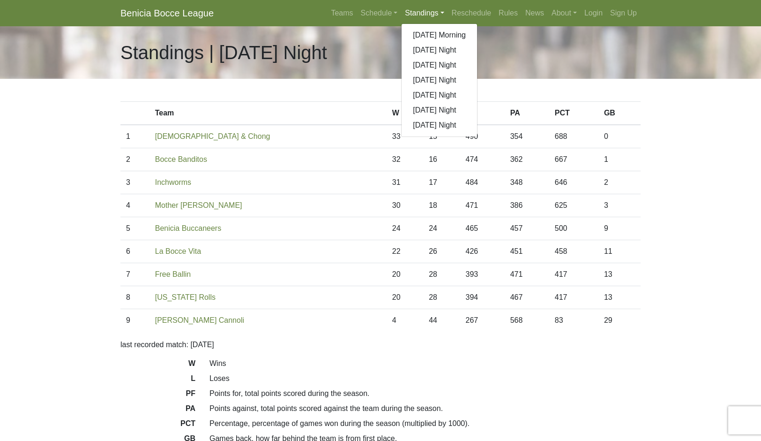
click at [477, 103] on link "[DATE] Night" at bounding box center [439, 95] width 75 height 15
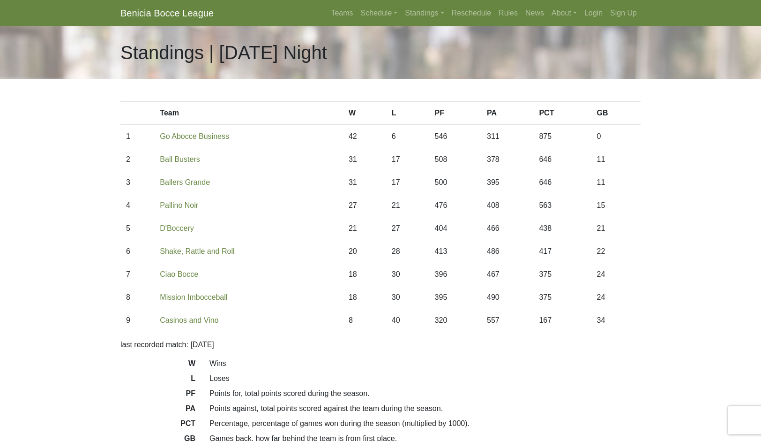
click at [448, 19] on link "Standings" at bounding box center [424, 13] width 46 height 19
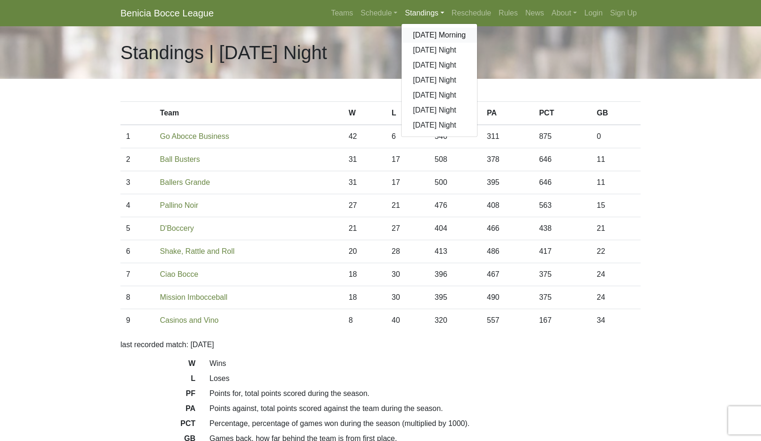
click at [477, 43] on link "[DATE] Morning" at bounding box center [439, 35] width 75 height 15
